Goal: Find contact information: Find contact information

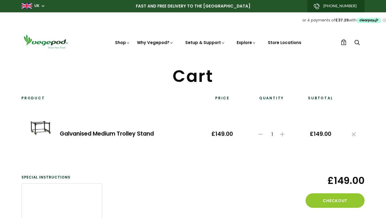
click at [98, 132] on link "Galvanised Medium Trolley Stand" at bounding box center [107, 133] width 94 height 8
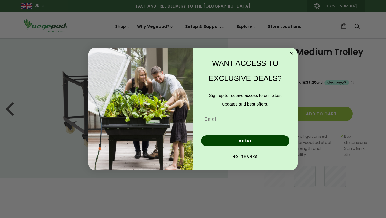
click at [246, 156] on button "NO, THANKS" at bounding box center [245, 156] width 91 height 11
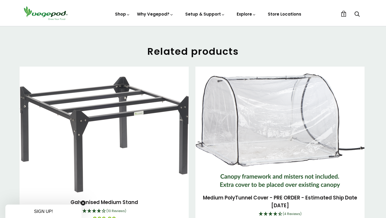
scroll to position [649, 0]
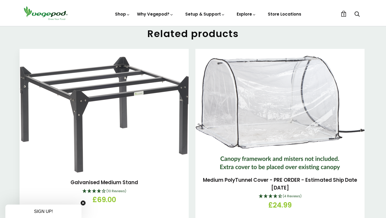
click at [108, 101] on img at bounding box center [104, 115] width 169 height 116
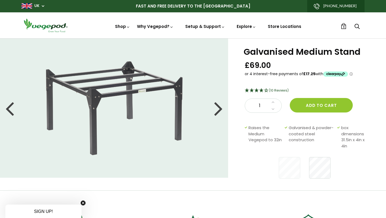
click at [220, 109] on div at bounding box center [218, 108] width 9 height 24
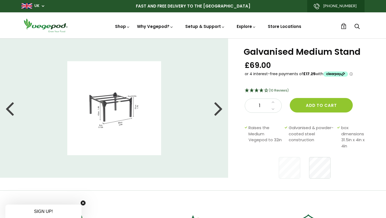
click at [220, 109] on div at bounding box center [218, 108] width 9 height 24
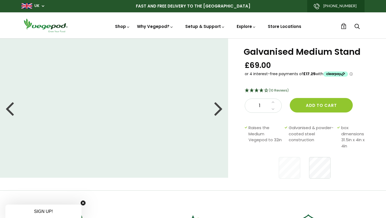
click at [220, 109] on div at bounding box center [218, 108] width 9 height 24
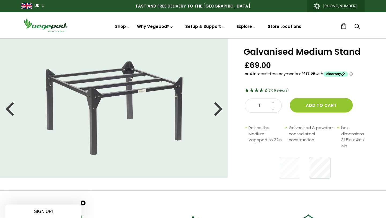
click at [220, 109] on div at bounding box center [218, 108] width 9 height 24
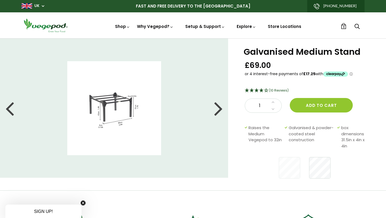
click at [220, 109] on div at bounding box center [218, 108] width 9 height 24
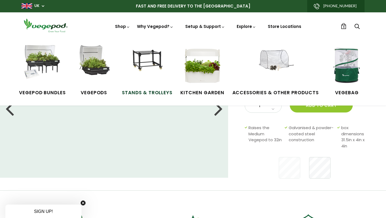
click at [158, 55] on img at bounding box center [147, 65] width 40 height 40
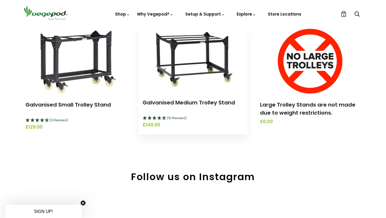
scroll to position [193, 0]
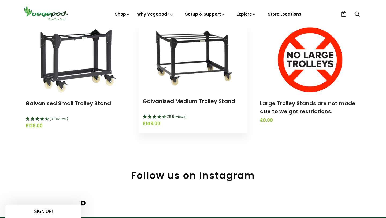
click at [213, 45] on img at bounding box center [193, 57] width 96 height 67
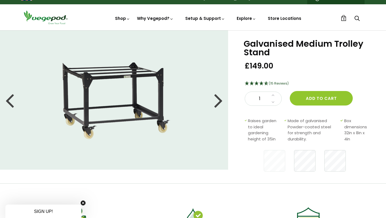
scroll to position [9, 0]
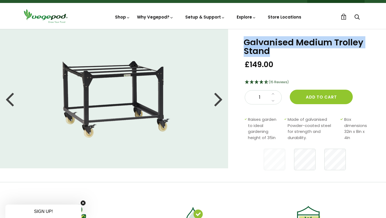
drag, startPoint x: 271, startPoint y: 53, endPoint x: 245, endPoint y: 43, distance: 28.0
click at [243, 43] on div "Galvanised Medium Trolley Stand £149.00 (15 Reviews) 1 Add to cart Raises garde…" at bounding box center [307, 105] width 158 height 153
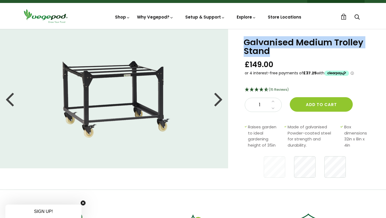
copy h1 "Galvanised Medium Trolley Stand"
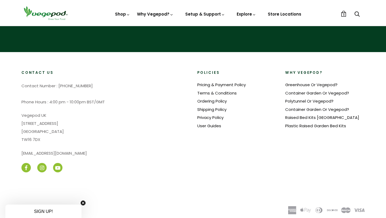
scroll to position [941, 0]
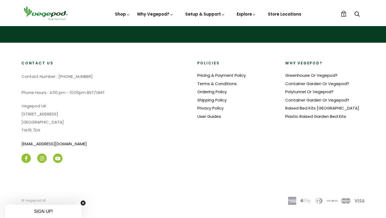
click at [39, 141] on link "[EMAIL_ADDRESS][DOMAIN_NAME]" at bounding box center [53, 144] width 65 height 6
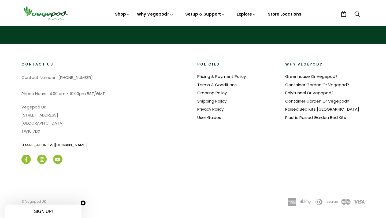
click at [41, 137] on div "Contact Us Contact Number : [PHONE_NUMBER] Phone Hours : 4:00 pm - 10:00pm BST/…" at bounding box center [101, 113] width 176 height 103
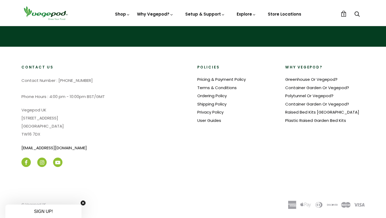
click at [31, 145] on link "[EMAIL_ADDRESS][DOMAIN_NAME]" at bounding box center [53, 148] width 65 height 6
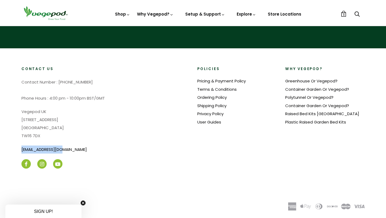
drag, startPoint x: 64, startPoint y: 145, endPoint x: 22, endPoint y: 147, distance: 42.1
click at [20, 146] on div "Contact Us Contact Number : [PHONE_NUMBER] Phone Hours : 4:00 pm - 10:00pm BST/…" at bounding box center [101, 117] width 176 height 103
copy link "[EMAIL_ADDRESS][DOMAIN_NAME]"
